Goal: Find specific page/section: Find specific page/section

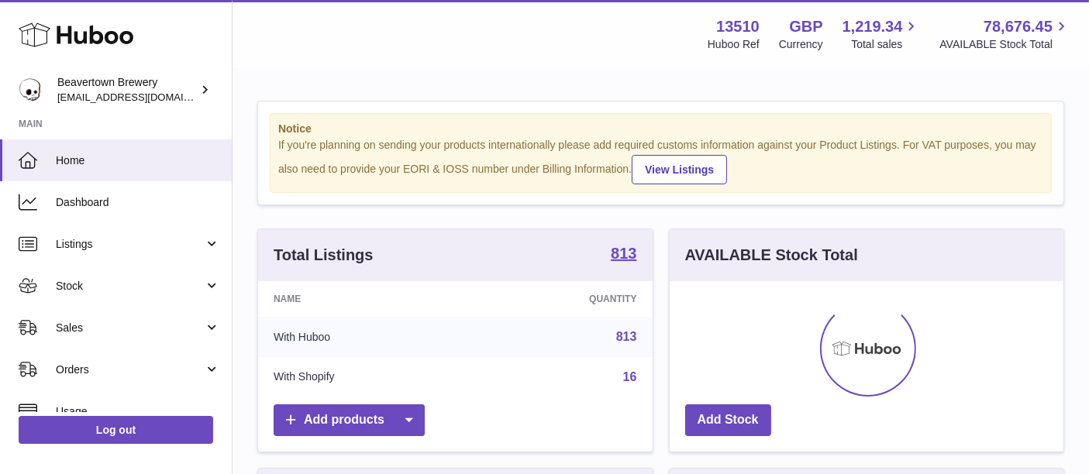
scroll to position [241, 394]
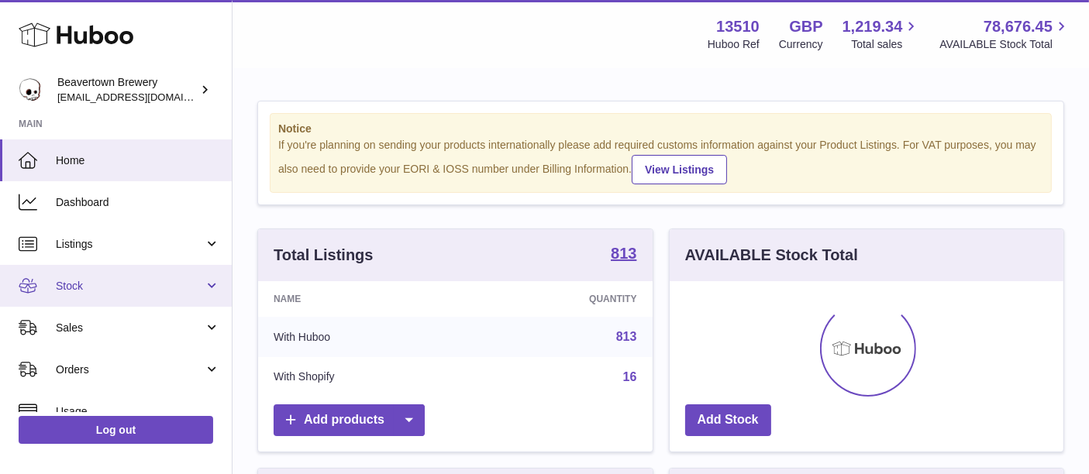
click at [182, 290] on span "Stock" at bounding box center [130, 286] width 148 height 15
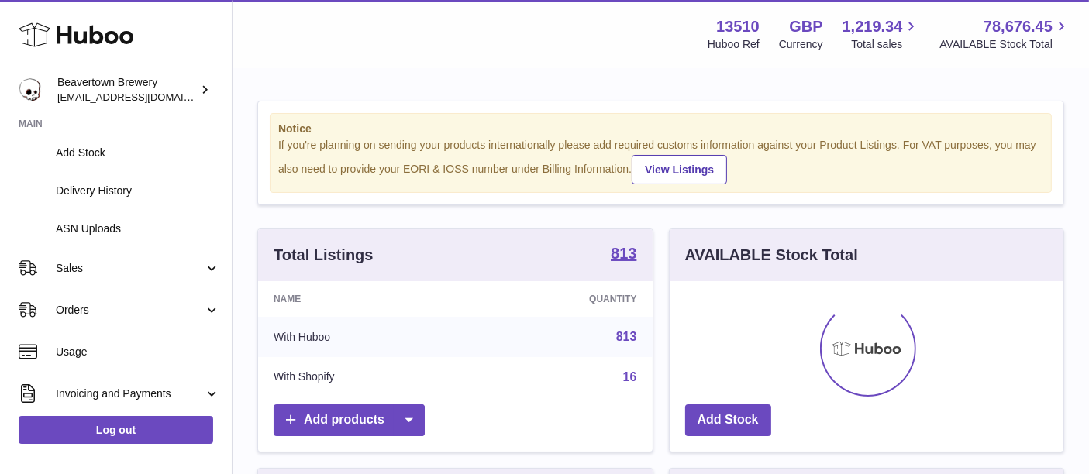
scroll to position [250, 0]
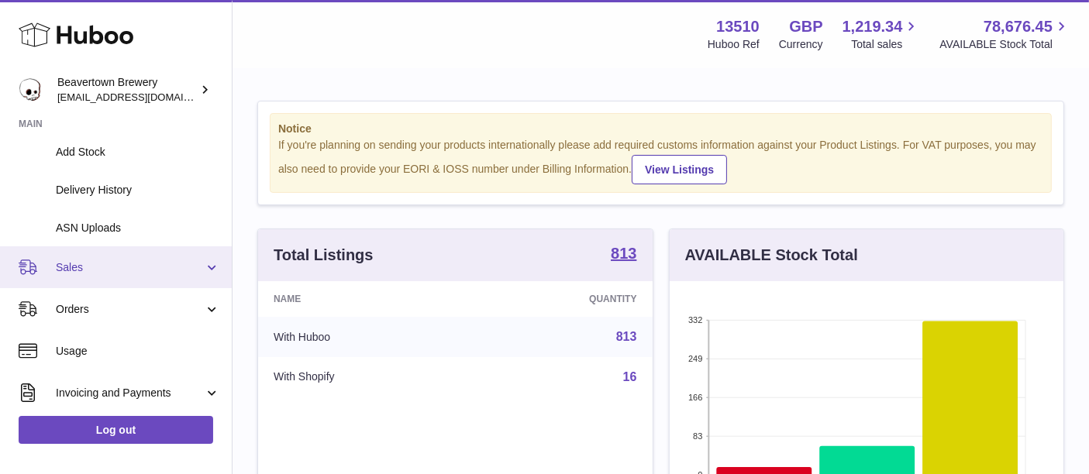
click at [166, 267] on span "Sales" at bounding box center [130, 267] width 148 height 15
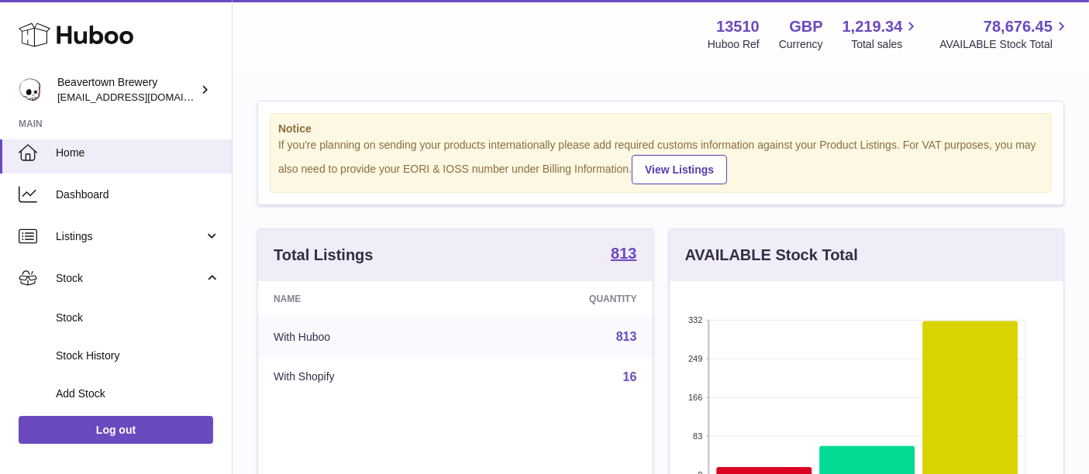
scroll to position [0, 0]
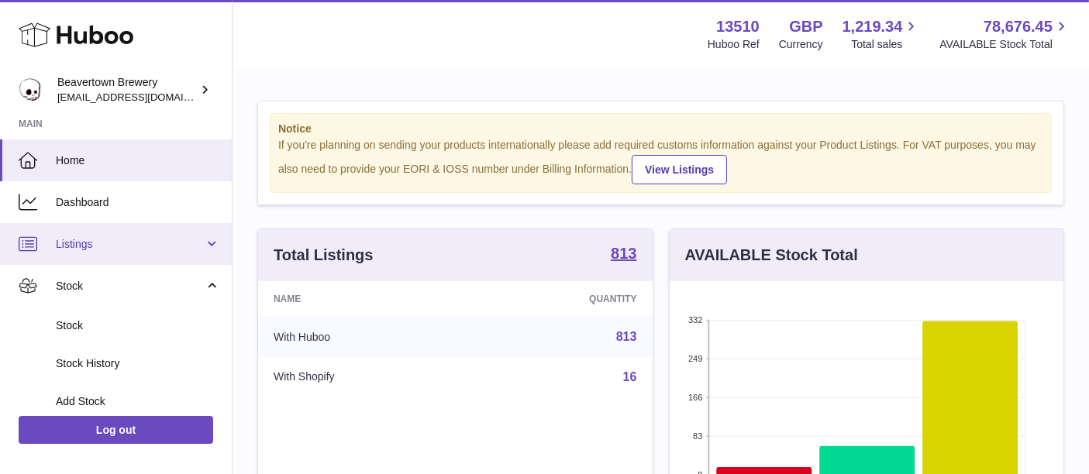
click at [157, 252] on link "Listings" at bounding box center [116, 244] width 232 height 42
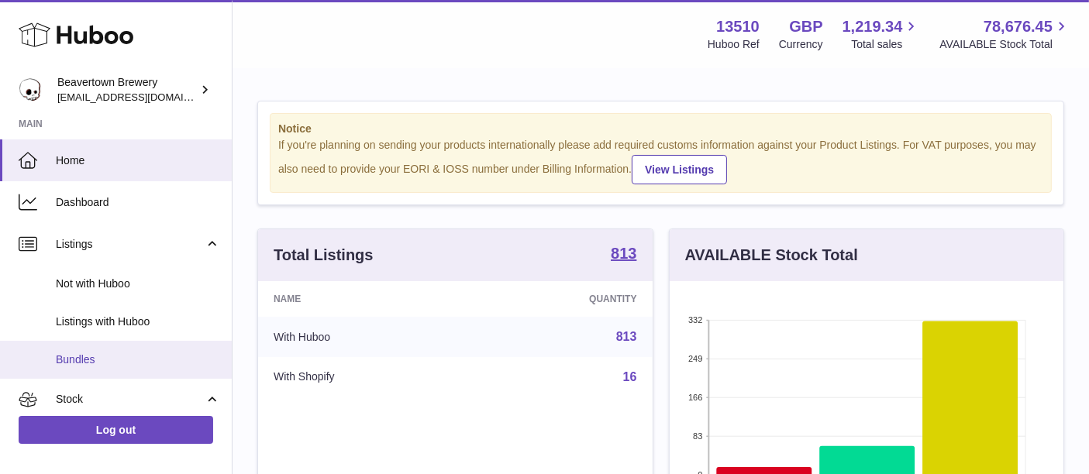
click at [150, 359] on span "Bundles" at bounding box center [138, 360] width 164 height 15
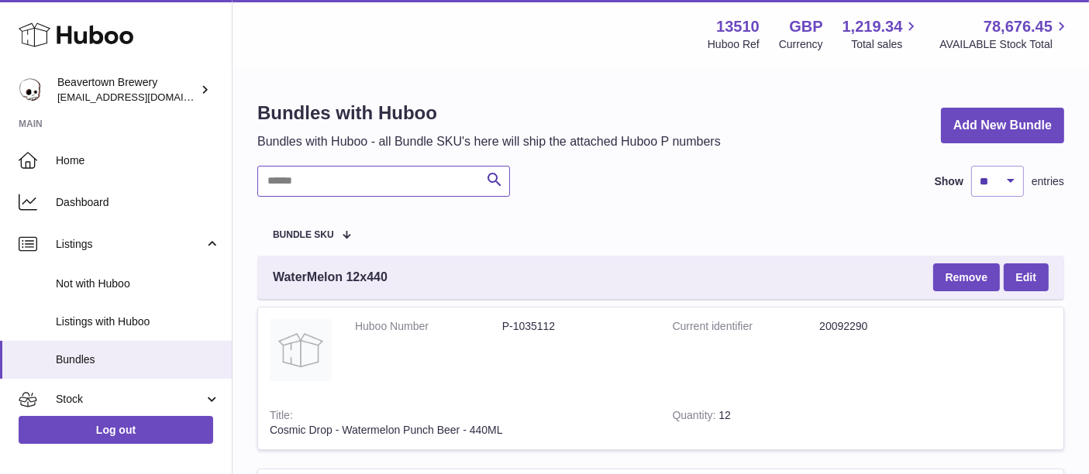
click at [344, 171] on input "text" at bounding box center [383, 181] width 253 height 31
paste input "********"
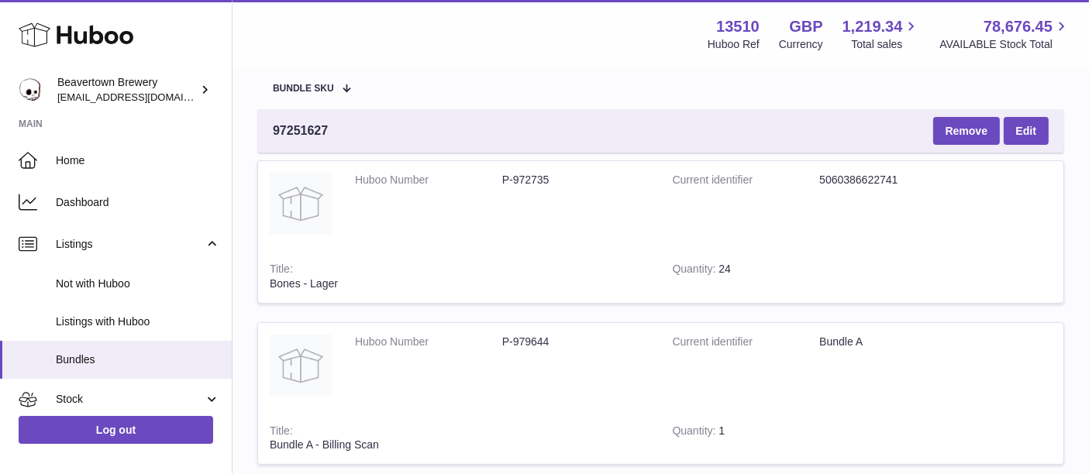
scroll to position [143, 0]
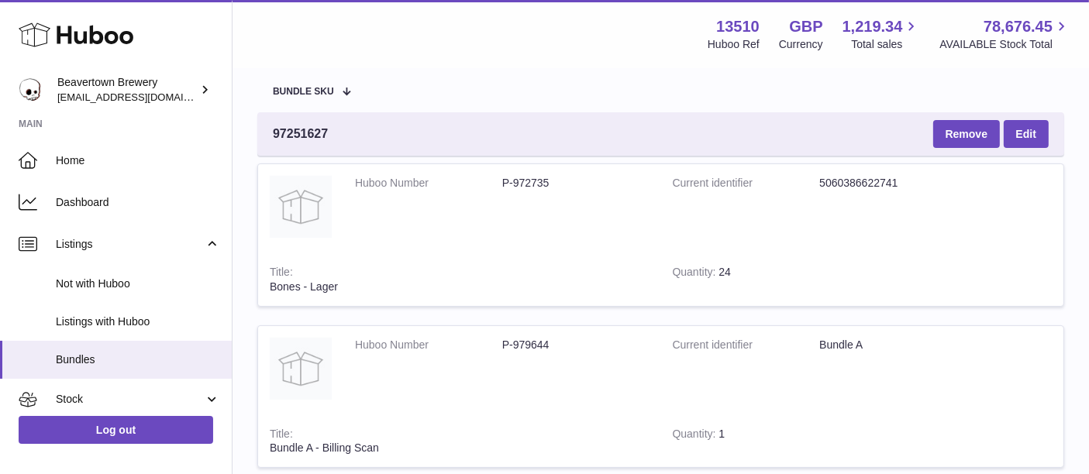
type input "********"
drag, startPoint x: 516, startPoint y: 194, endPoint x: 591, endPoint y: 184, distance: 75.0
click at [591, 184] on dl "Huboo Number P-972735" at bounding box center [502, 187] width 294 height 22
drag, startPoint x: 591, startPoint y: 184, endPoint x: 502, endPoint y: 211, distance: 92.2
click at [502, 211] on td "Huboo Number P-972735" at bounding box center [502, 208] width 318 height 89
